Goal: Task Accomplishment & Management: Complete application form

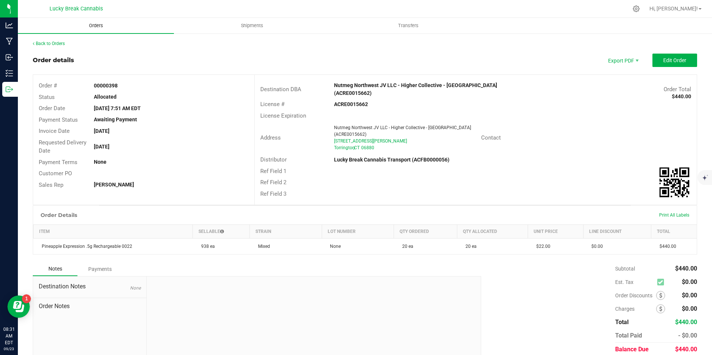
click at [79, 20] on uib-tab-heading "Orders" at bounding box center [96, 26] width 156 height 16
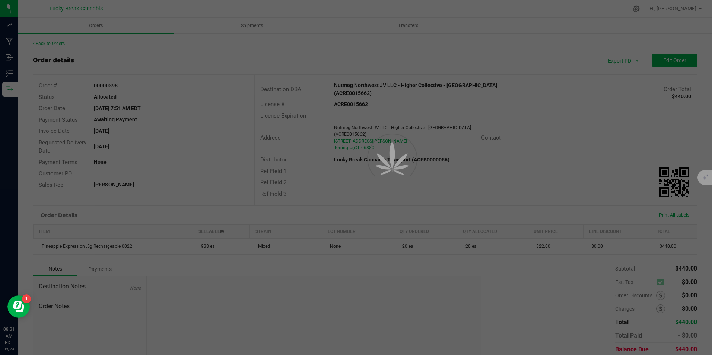
click at [97, 27] on div at bounding box center [356, 177] width 712 height 355
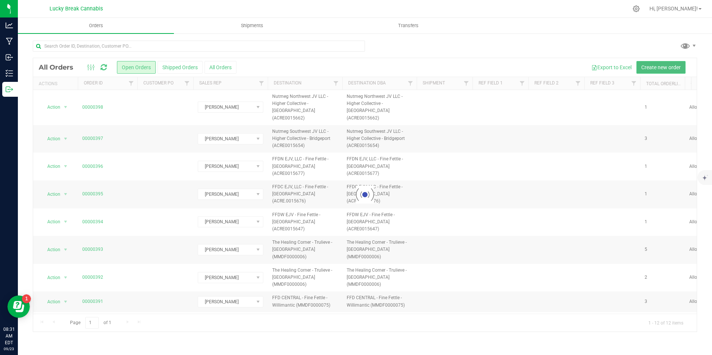
click at [643, 66] on span "Create new order" at bounding box center [660, 67] width 39 height 6
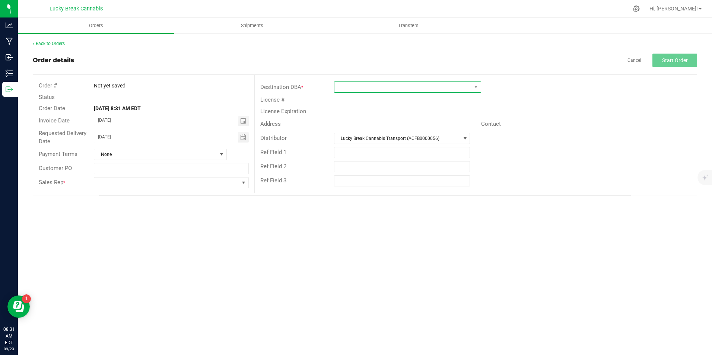
click at [362, 88] on span at bounding box center [402, 87] width 137 height 10
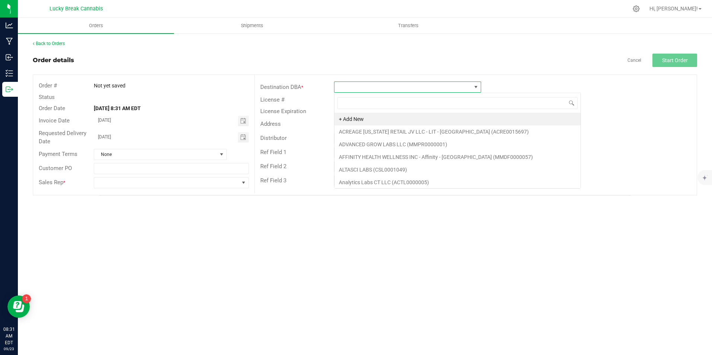
scroll to position [11, 147]
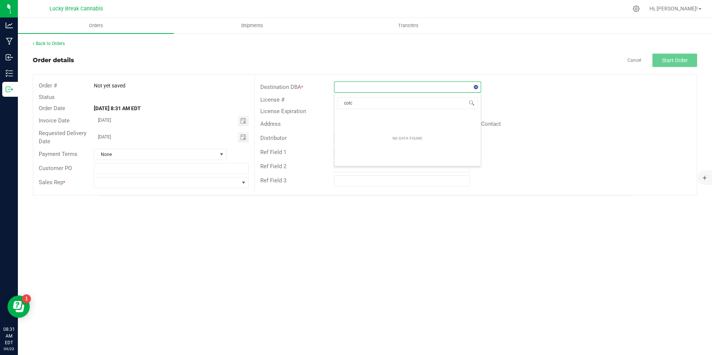
type input "colch"
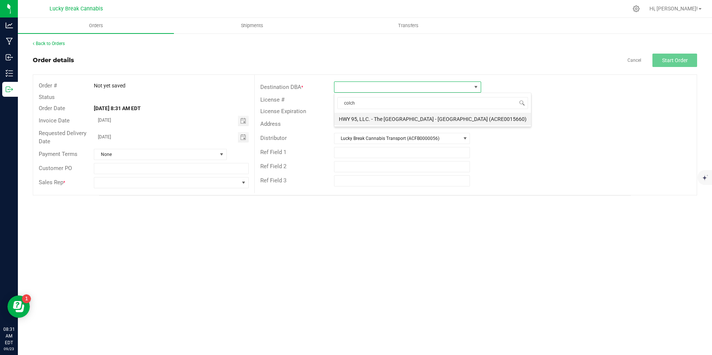
click at [395, 119] on li "HWY 95, LLC. - The [GEOGRAPHIC_DATA] - [GEOGRAPHIC_DATA] (ACRE0015660)" at bounding box center [432, 119] width 197 height 13
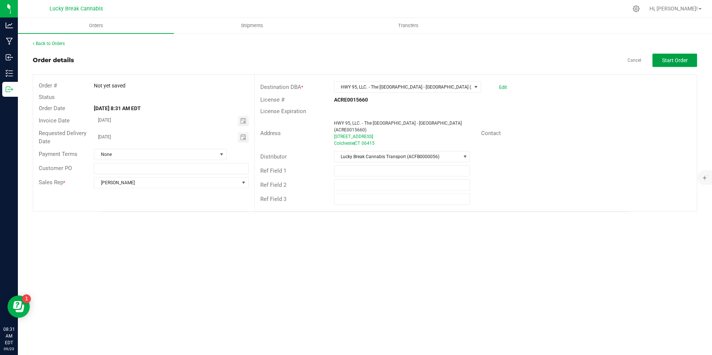
click at [670, 59] on span "Start Order" at bounding box center [675, 60] width 26 height 6
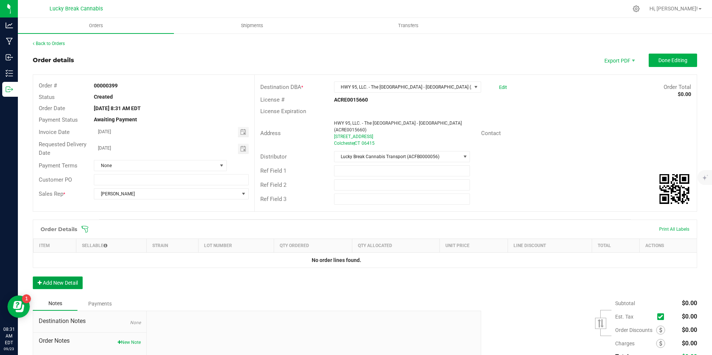
click at [72, 277] on button "Add New Detail" at bounding box center [58, 283] width 50 height 13
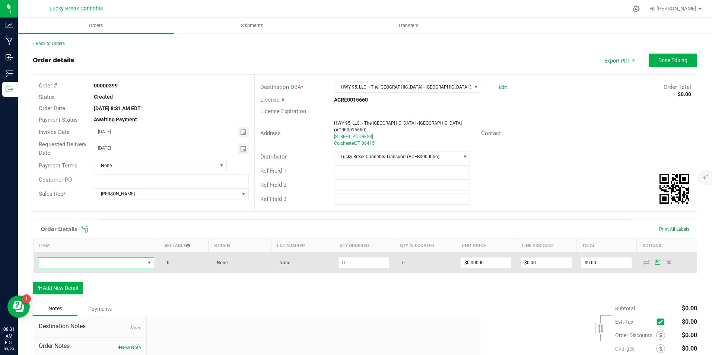
click at [90, 262] on span "NO DATA FOUND" at bounding box center [91, 263] width 106 height 10
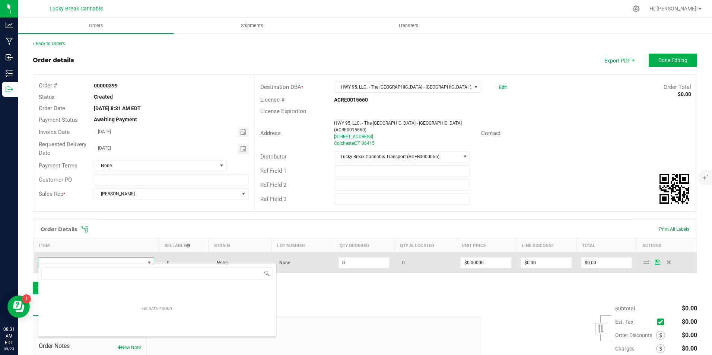
scroll to position [37212, 37107]
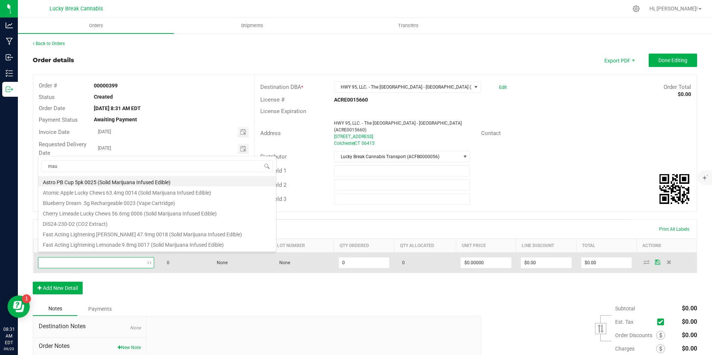
type input "maui"
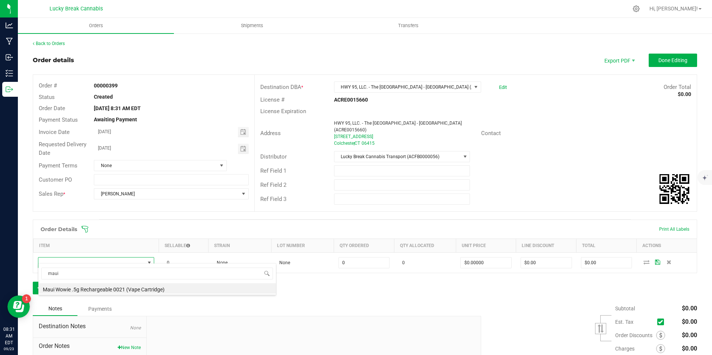
click at [93, 288] on li "Maui Wowie .5g Rechargeable 0021 (Vape Cartridge)" at bounding box center [156, 288] width 237 height 10
type input "0 ea"
type input "$22.00000"
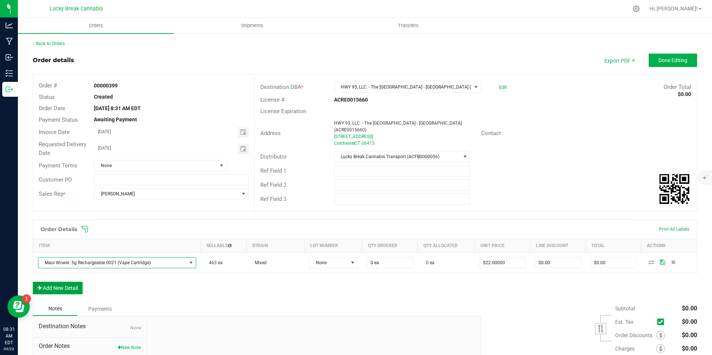
click at [75, 282] on button "Add New Detail" at bounding box center [58, 288] width 50 height 13
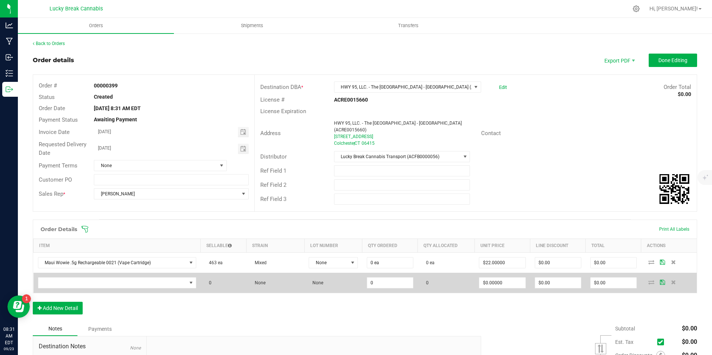
click at [78, 273] on td at bounding box center [117, 283] width 167 height 20
click at [78, 278] on span "NO DATA FOUND" at bounding box center [112, 283] width 148 height 10
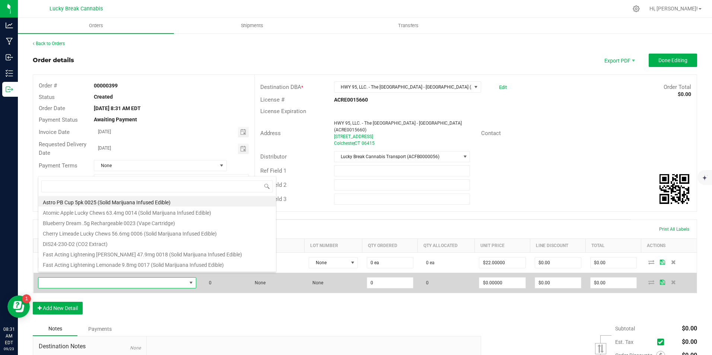
scroll to position [11, 154]
type input "blueberry"
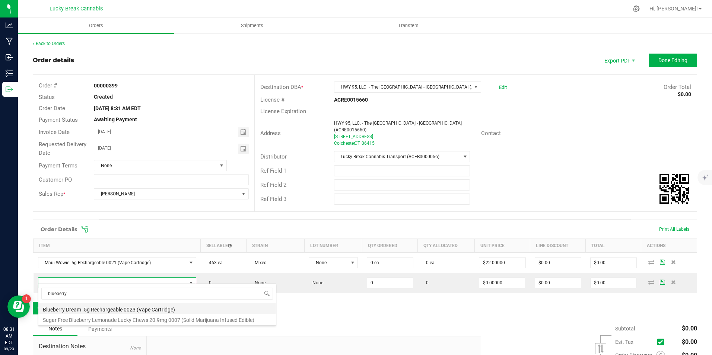
click at [96, 307] on li "Blueberry Dream .5g Rechargeable 0023 (Vape Cartridge)" at bounding box center [156, 308] width 237 height 10
type input "0 ea"
type input "$22.00000"
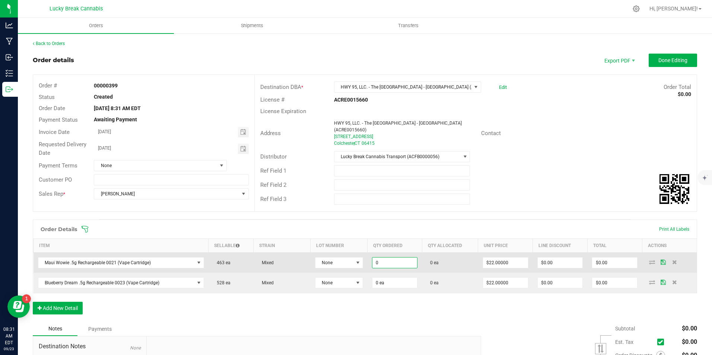
click at [399, 258] on input "0" at bounding box center [394, 263] width 45 height 10
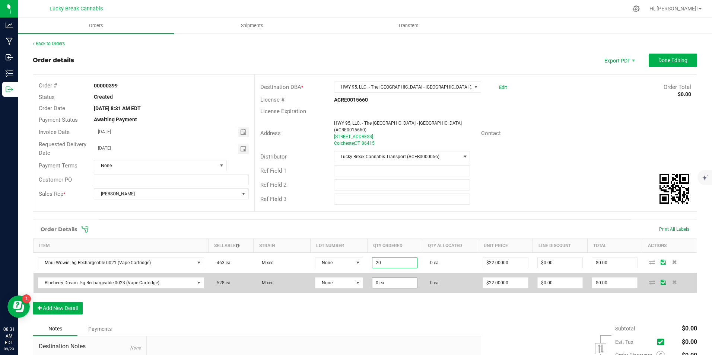
type input "20 ea"
type input "$440.00"
click at [396, 280] on input "0" at bounding box center [394, 283] width 45 height 10
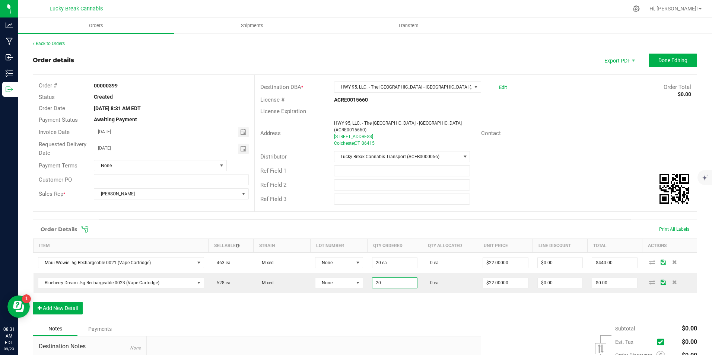
type input "20 ea"
type input "$440.00"
click at [414, 303] on div "Order Details Print All Labels Item Sellable Strain Lot Number Qty Ordered Qty …" at bounding box center [365, 271] width 664 height 102
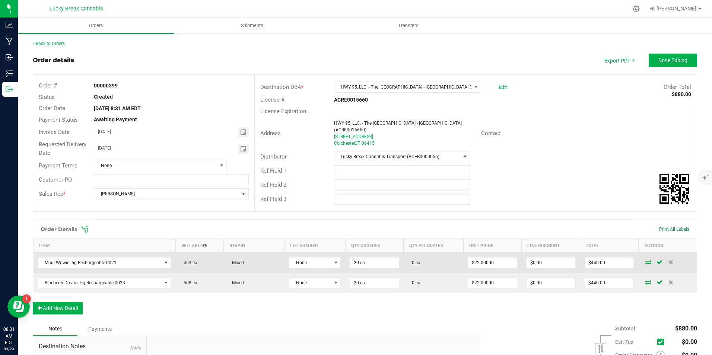
click at [646, 260] on icon at bounding box center [648, 262] width 6 height 4
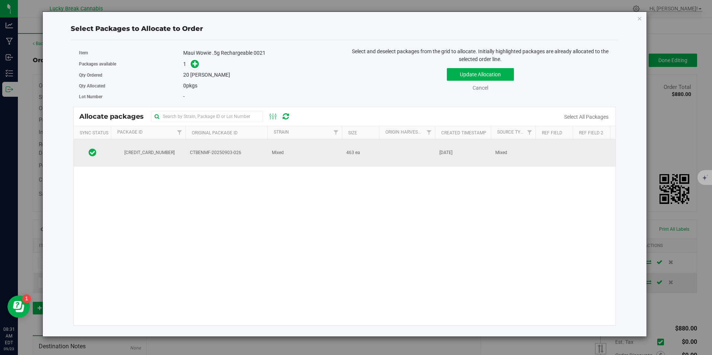
click at [227, 152] on span "CTBENMF-20250903-026" at bounding box center [226, 152] width 73 height 7
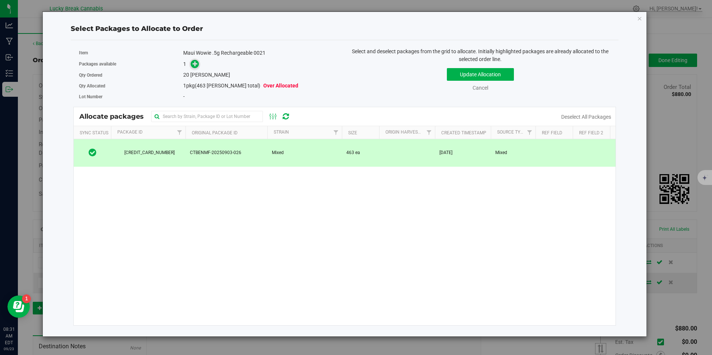
click at [194, 65] on icon at bounding box center [194, 63] width 5 height 5
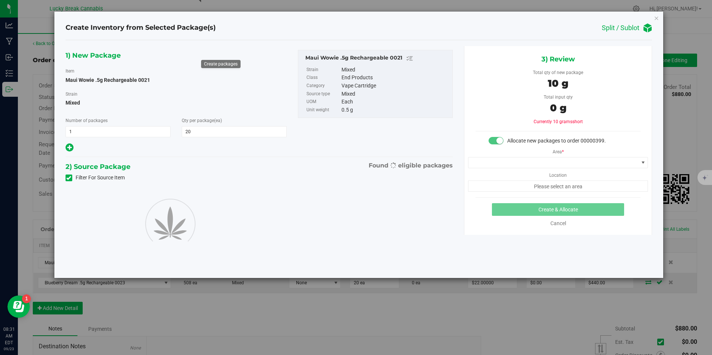
type input "20"
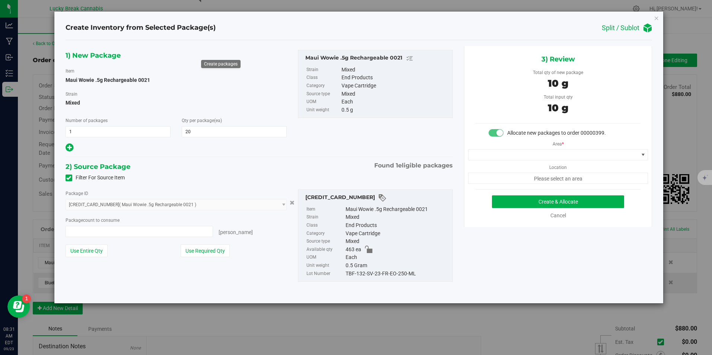
type input "20 ea"
click at [528, 153] on span at bounding box center [553, 155] width 170 height 10
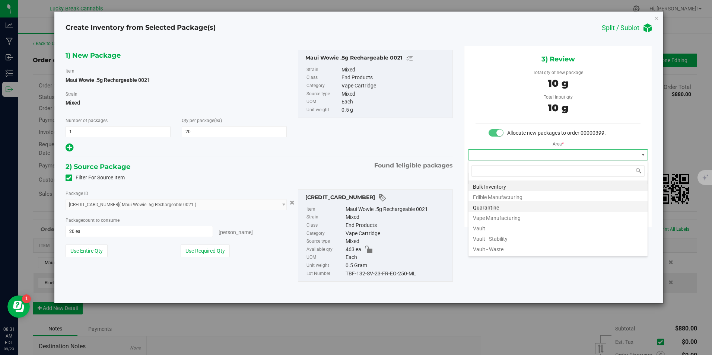
scroll to position [11, 180]
click at [498, 227] on li "Vault" at bounding box center [557, 227] width 179 height 10
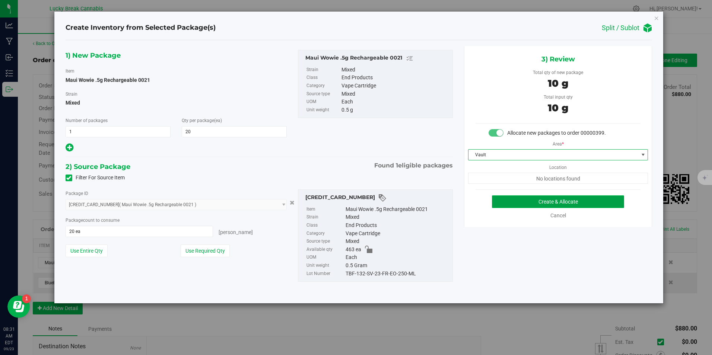
click at [543, 204] on button "Create & Allocate" at bounding box center [558, 201] width 132 height 13
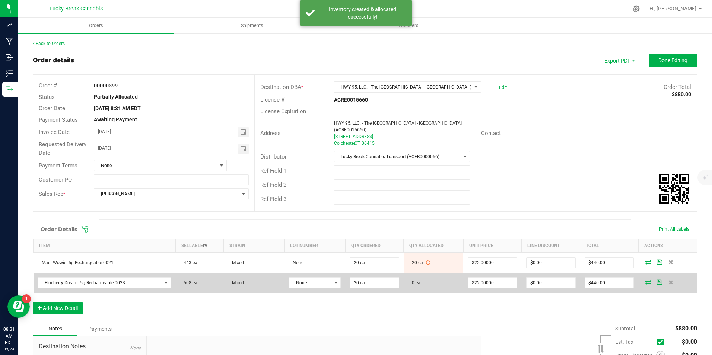
click at [645, 280] on icon at bounding box center [648, 282] width 6 height 4
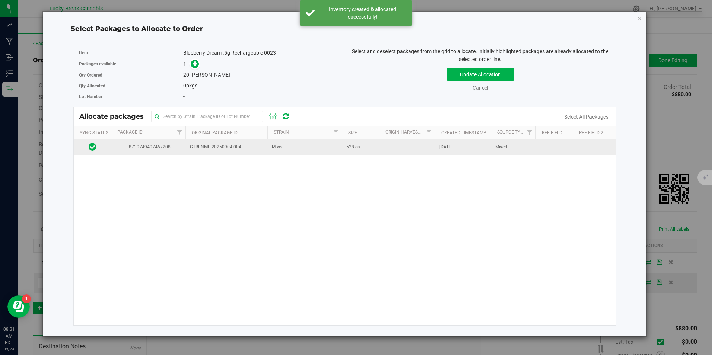
click at [414, 143] on td at bounding box center [407, 147] width 56 height 16
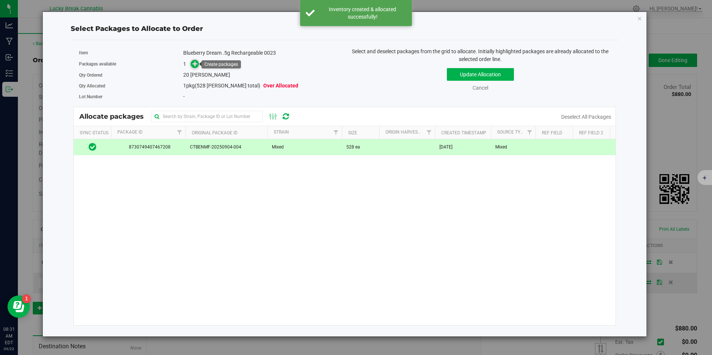
click at [199, 64] on span at bounding box center [194, 64] width 9 height 9
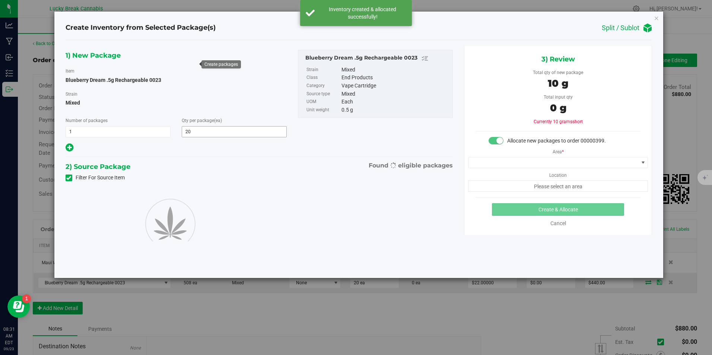
type input "20"
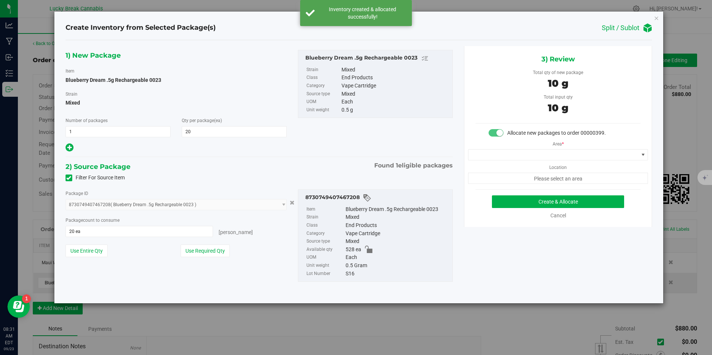
click at [565, 147] on div "Area * Location Please select an area" at bounding box center [557, 160] width 187 height 47
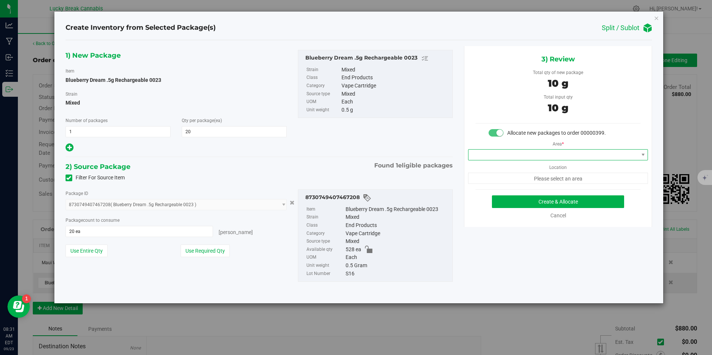
click at [565, 154] on span at bounding box center [553, 155] width 170 height 10
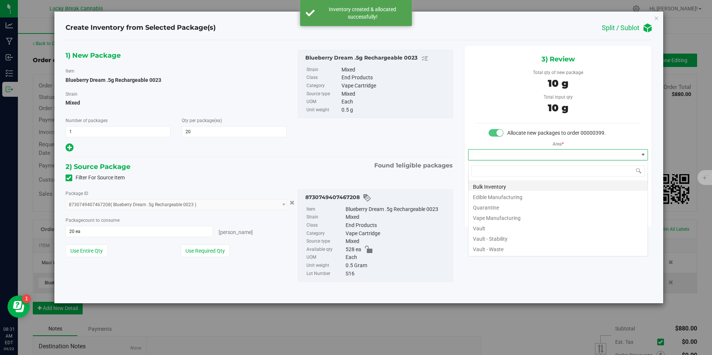
scroll to position [11, 180]
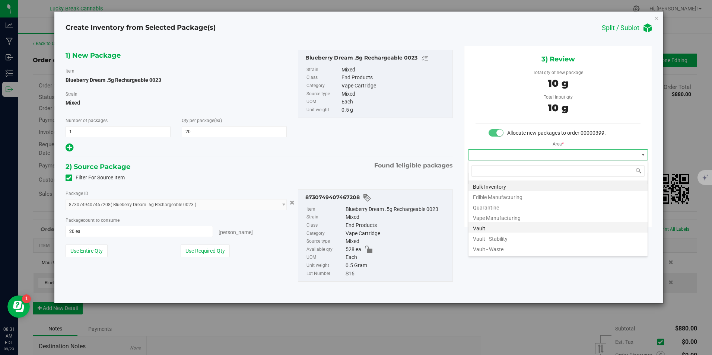
click at [486, 230] on li "Vault" at bounding box center [557, 227] width 179 height 10
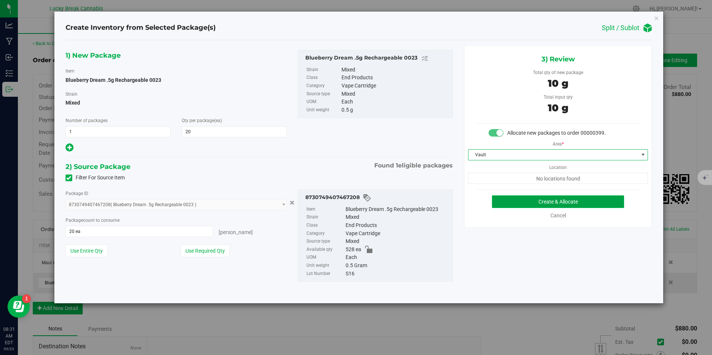
click at [533, 203] on button "Create & Allocate" at bounding box center [558, 201] width 132 height 13
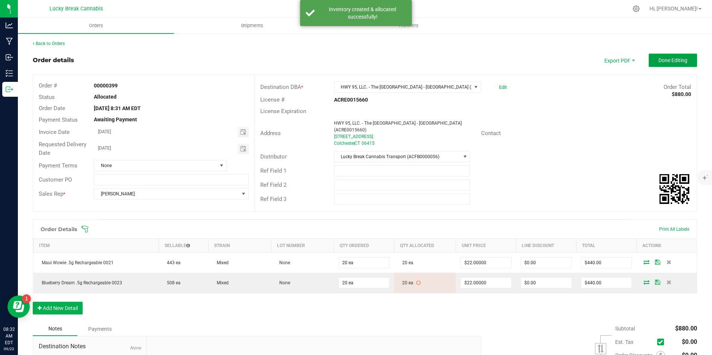
click at [669, 62] on span "Done Editing" at bounding box center [672, 60] width 29 height 6
